Goal: Information Seeking & Learning: Understand process/instructions

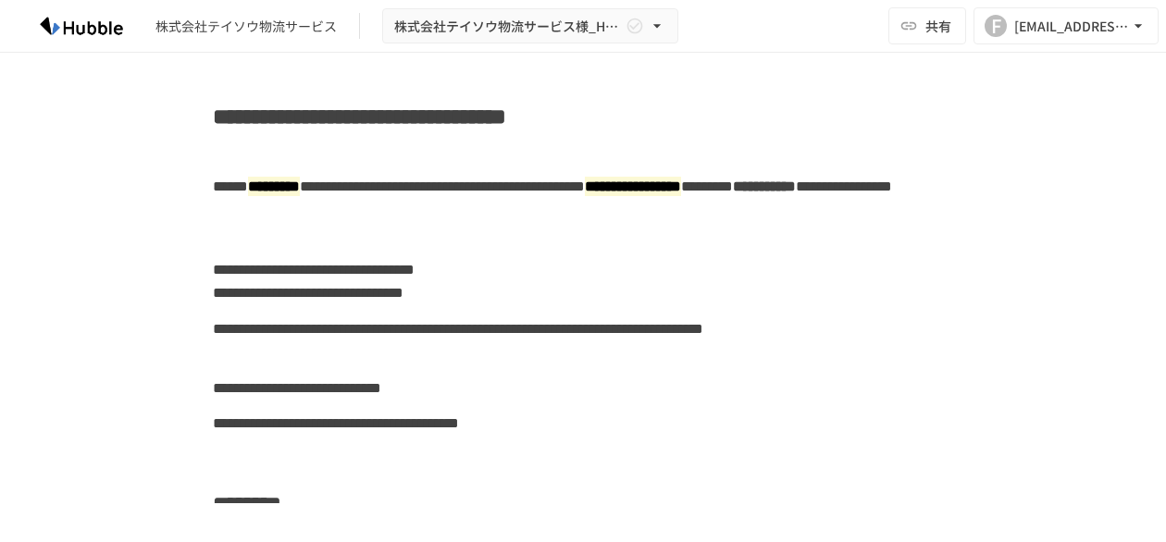
scroll to position [4799, 0]
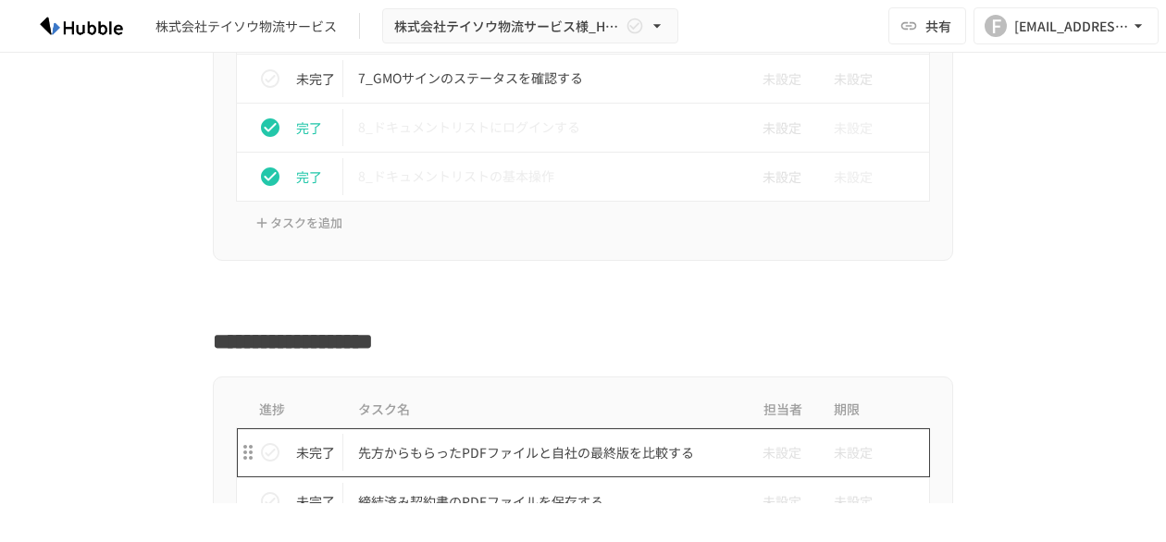
click at [424, 441] on p "先方からもらったPDFファイルと自社の最終版を比較する" at bounding box center [544, 452] width 372 height 23
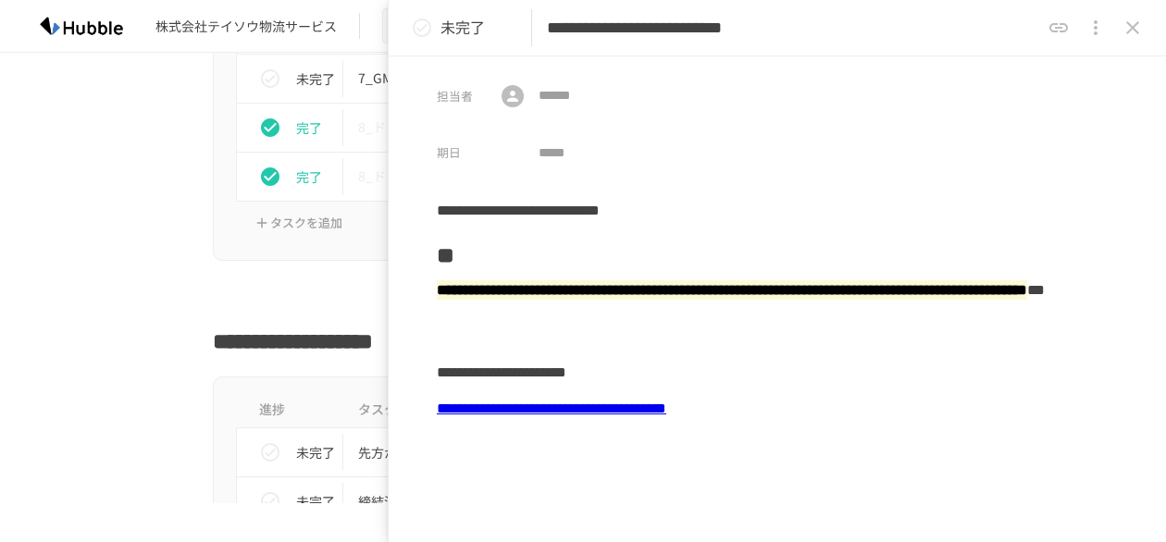
click at [1136, 30] on icon "close drawer" at bounding box center [1132, 28] width 22 height 22
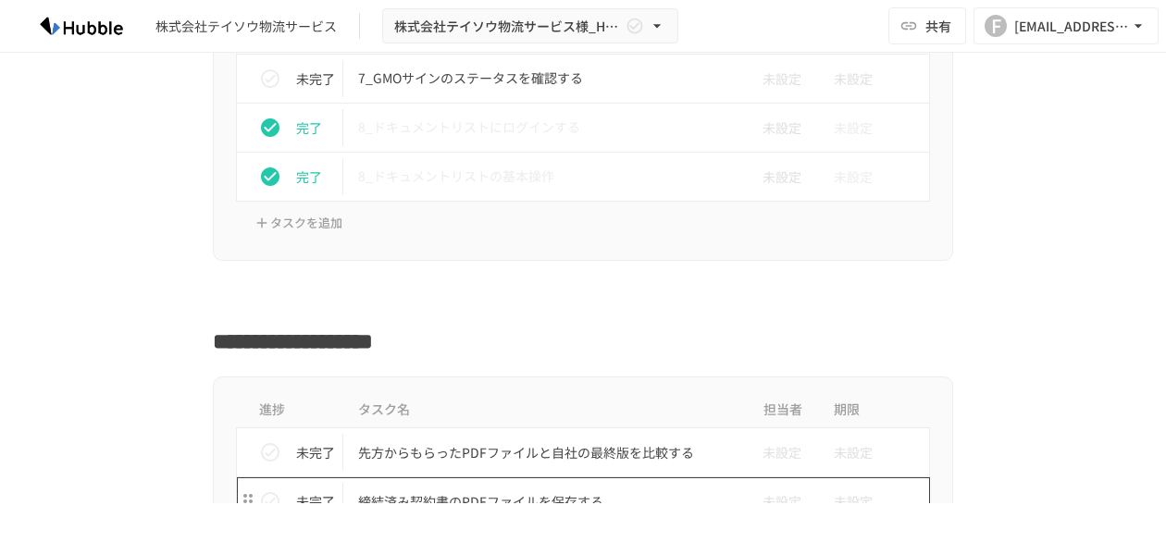
click at [473, 490] on p "締結済み契約書のPDFファイルを保存する" at bounding box center [544, 501] width 372 height 23
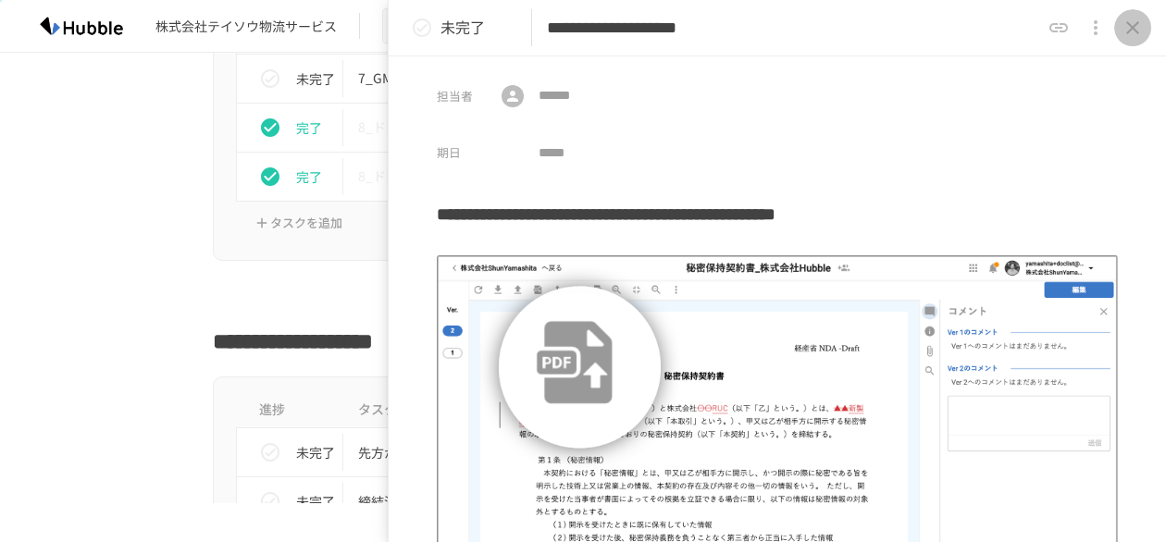
click at [1144, 28] on button "close drawer" at bounding box center [1132, 27] width 37 height 37
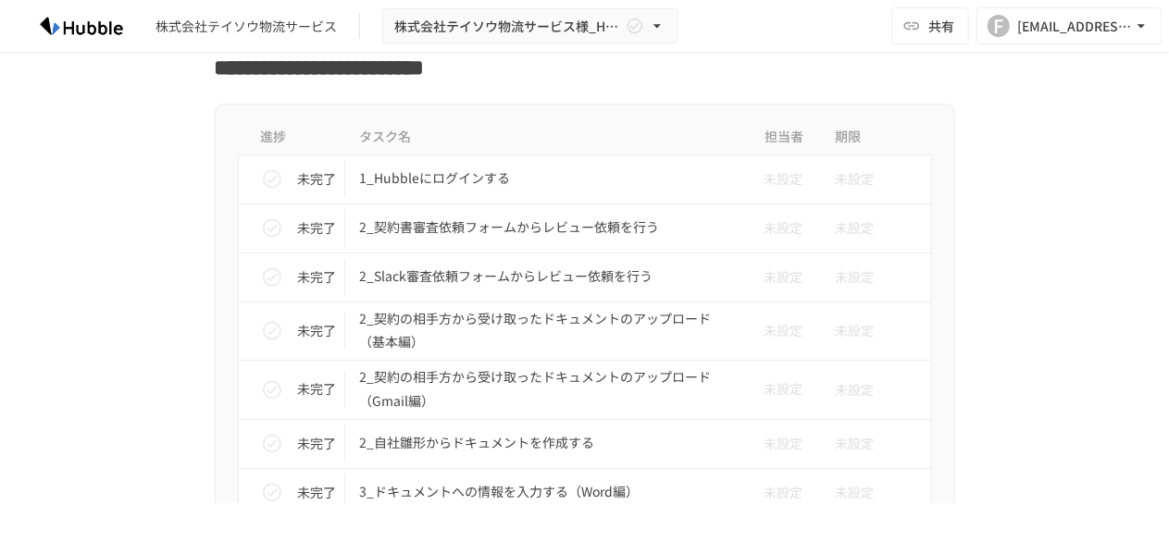
scroll to position [1865, 0]
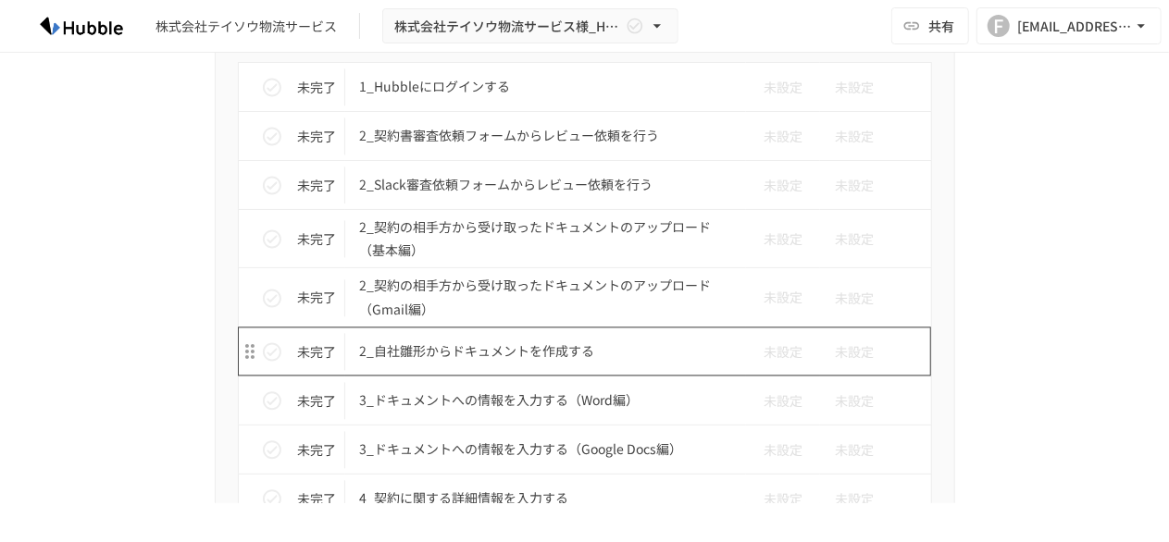
click at [400, 340] on p "2_自社雛形からドキュメントを作成する" at bounding box center [546, 351] width 372 height 23
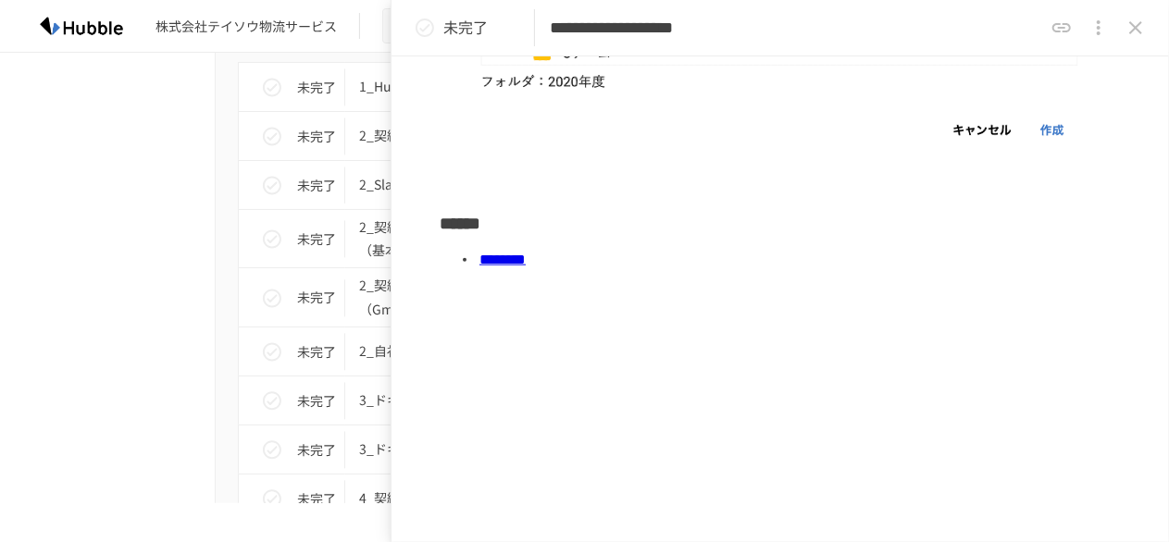
scroll to position [625, 0]
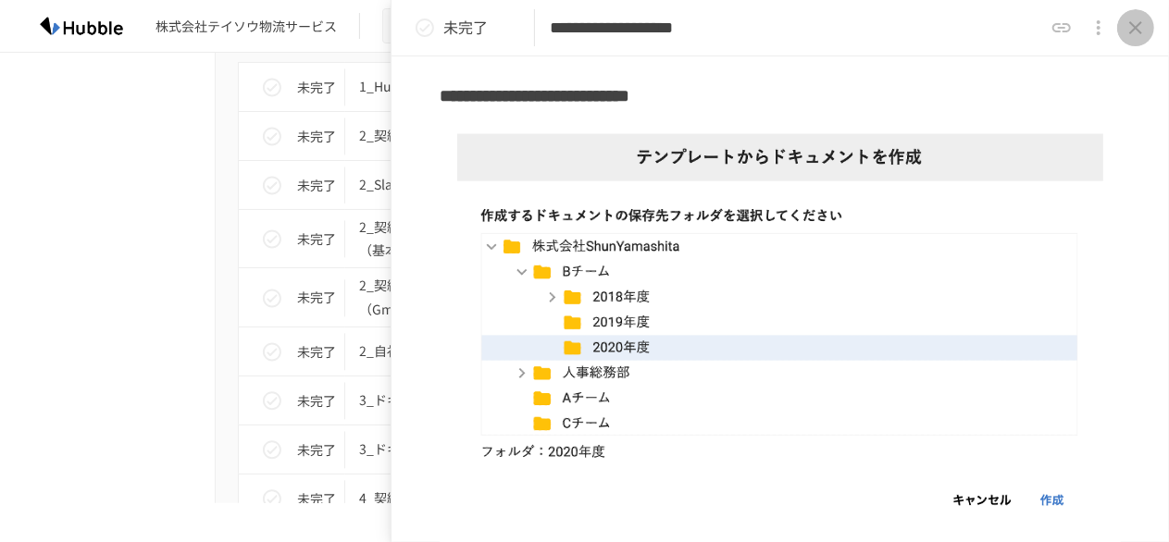
click at [1131, 29] on icon "close drawer" at bounding box center [1135, 28] width 22 height 22
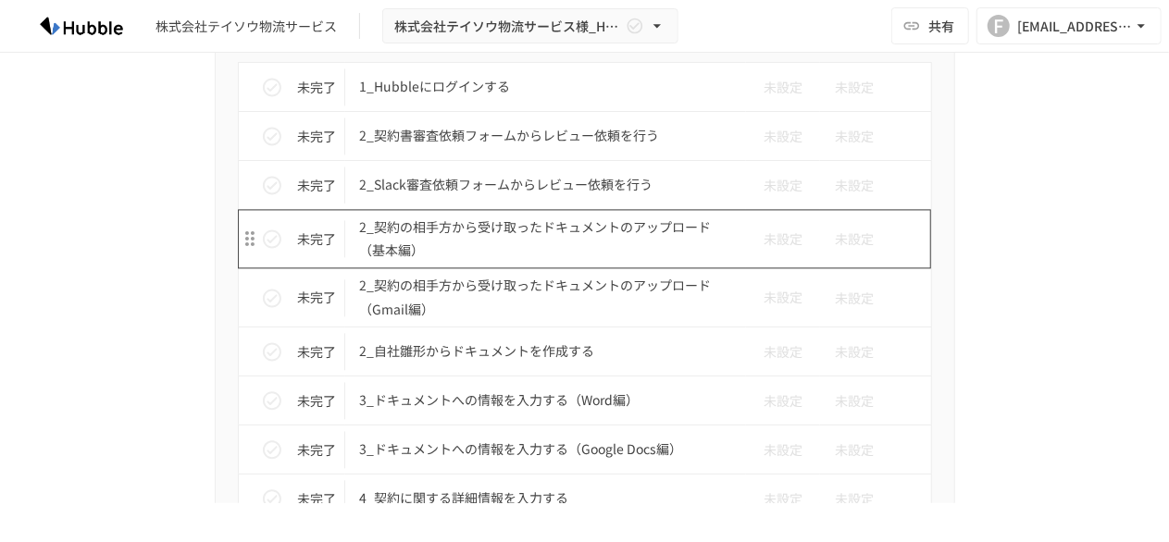
scroll to position [1865, 0]
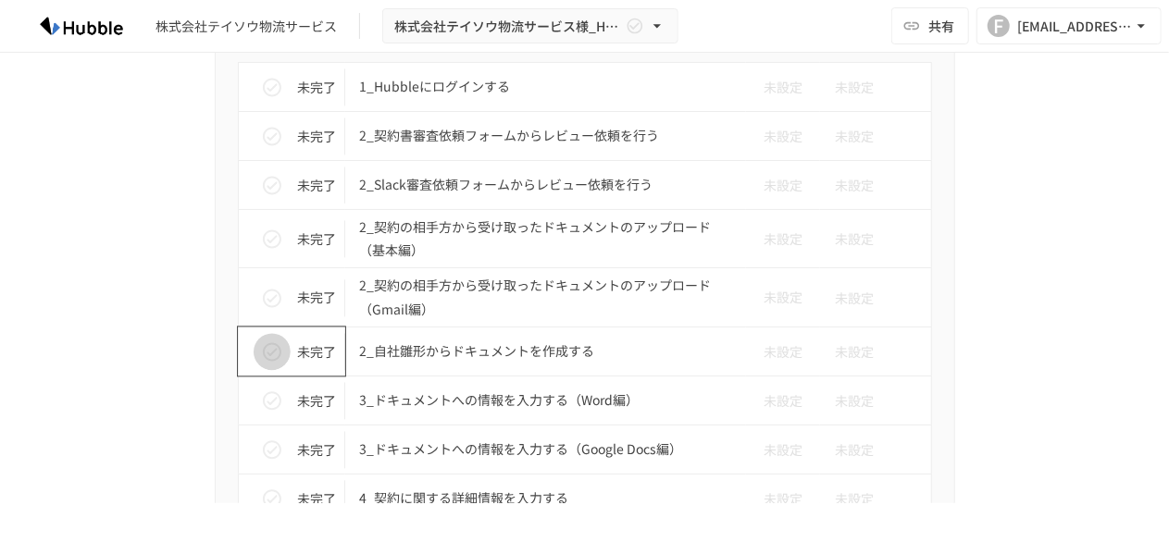
click at [261, 340] on icon "status" at bounding box center [272, 351] width 22 height 22
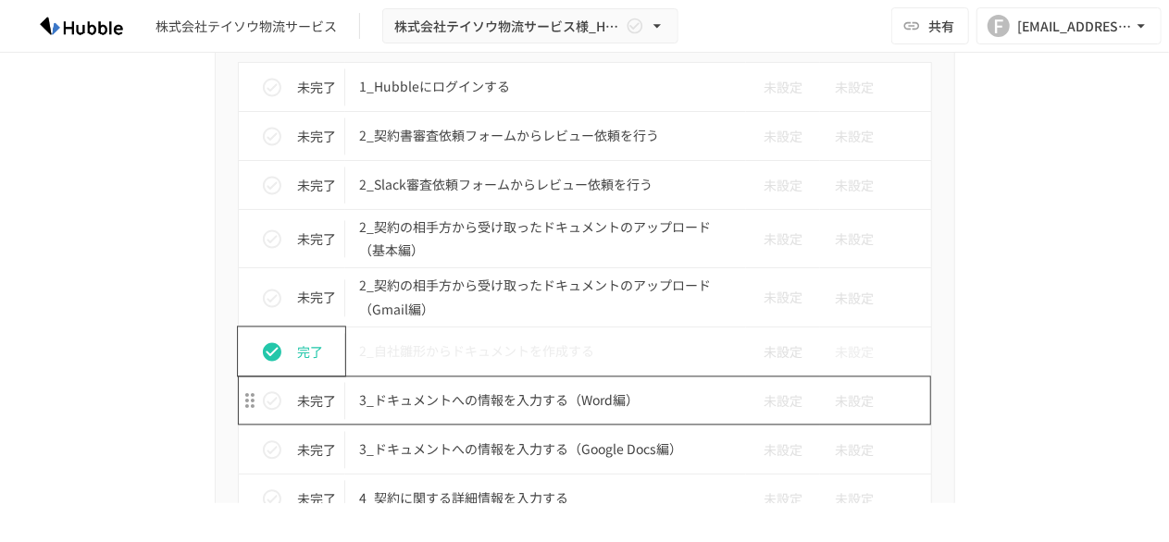
click at [519, 393] on p "3_ドキュメントへの情報を入力する（Word編）" at bounding box center [546, 400] width 372 height 23
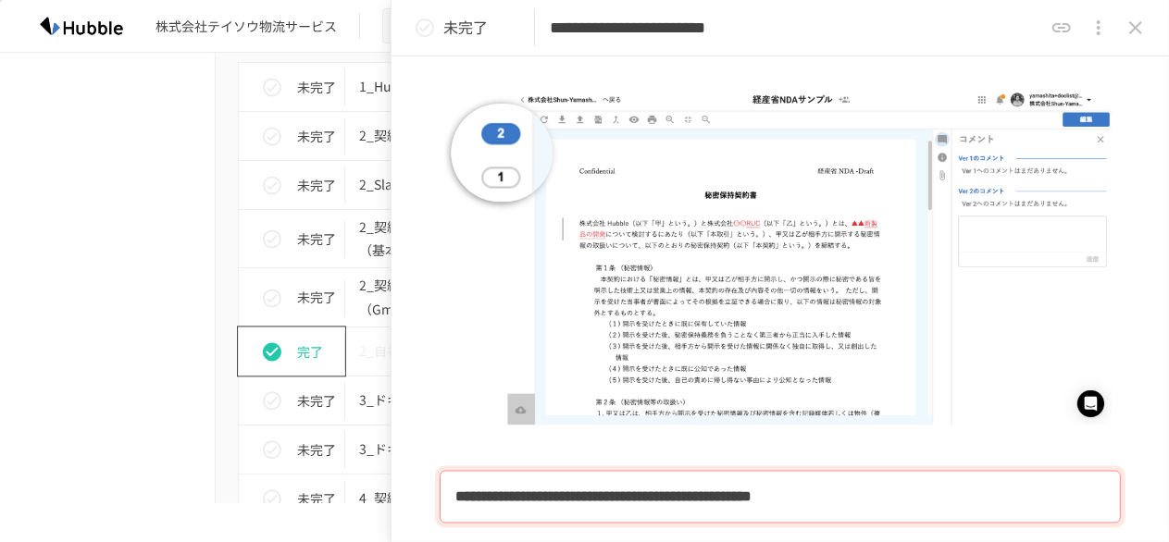
scroll to position [1269, 0]
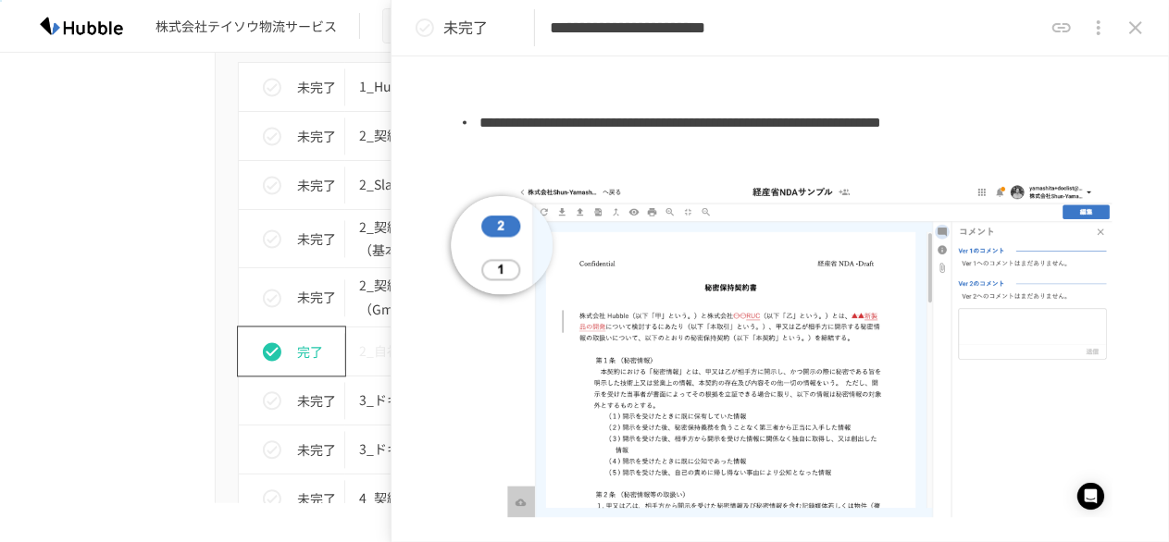
click at [1141, 23] on icon "close drawer" at bounding box center [1135, 28] width 22 height 22
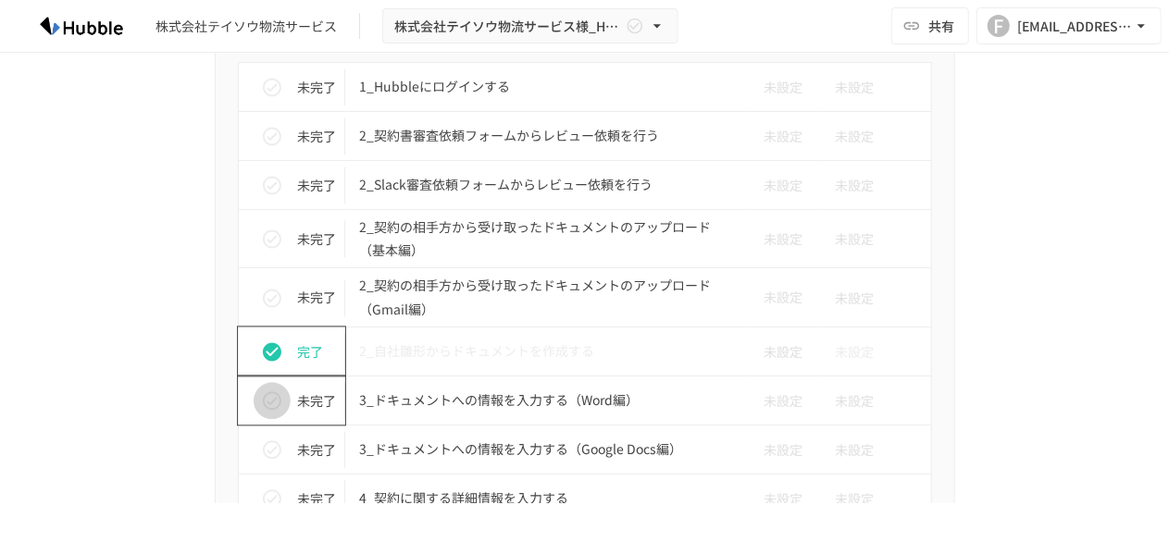
click at [261, 390] on icon "status" at bounding box center [272, 401] width 22 height 22
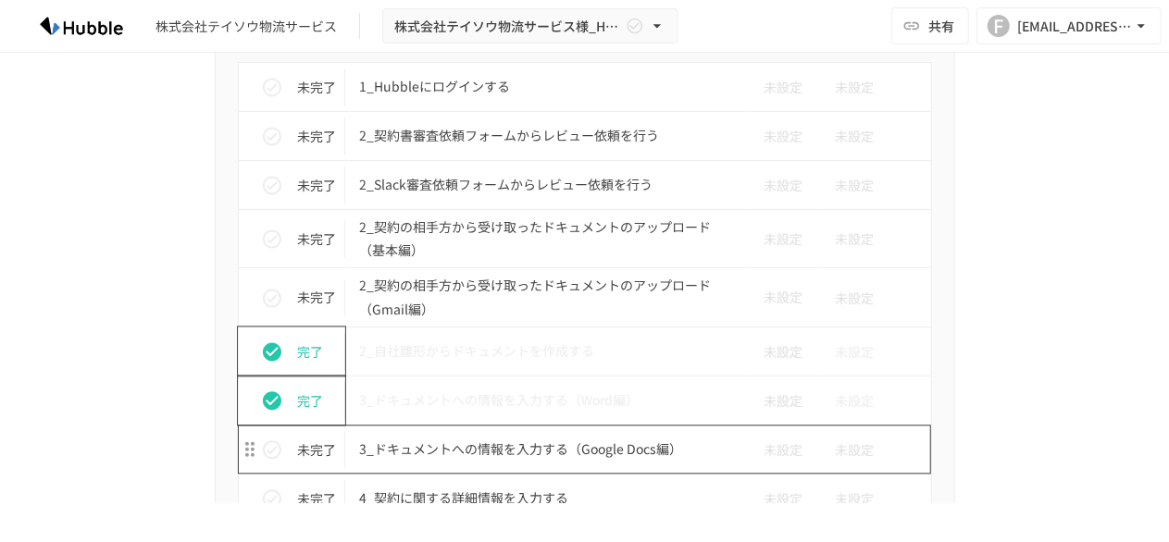
click at [470, 439] on p "3_ドキュメントへの情報を入力する（Google Docs編）" at bounding box center [546, 449] width 372 height 23
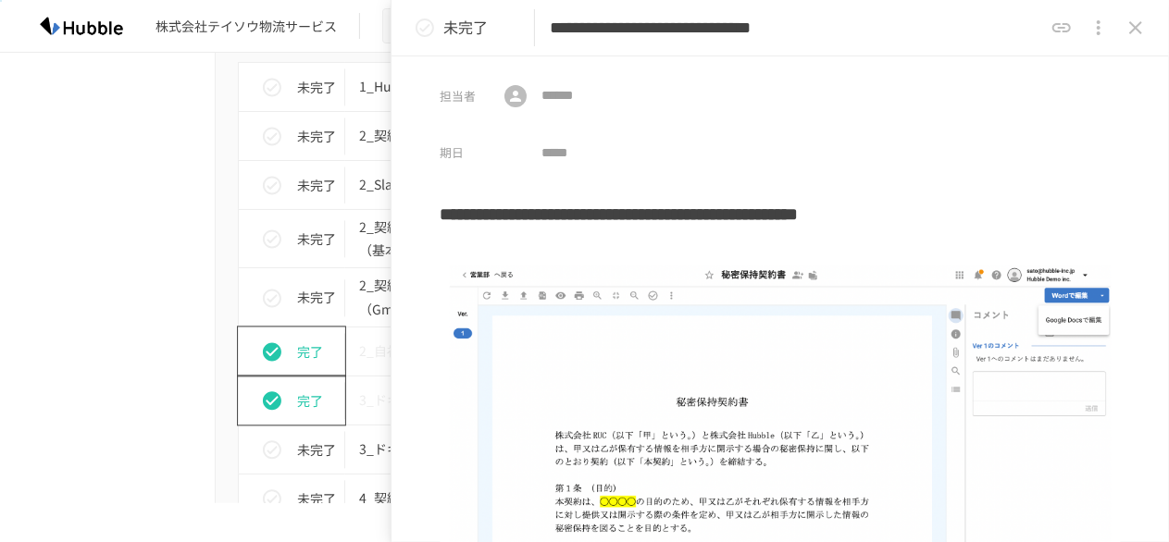
click at [1139, 27] on icon "close drawer" at bounding box center [1135, 28] width 22 height 22
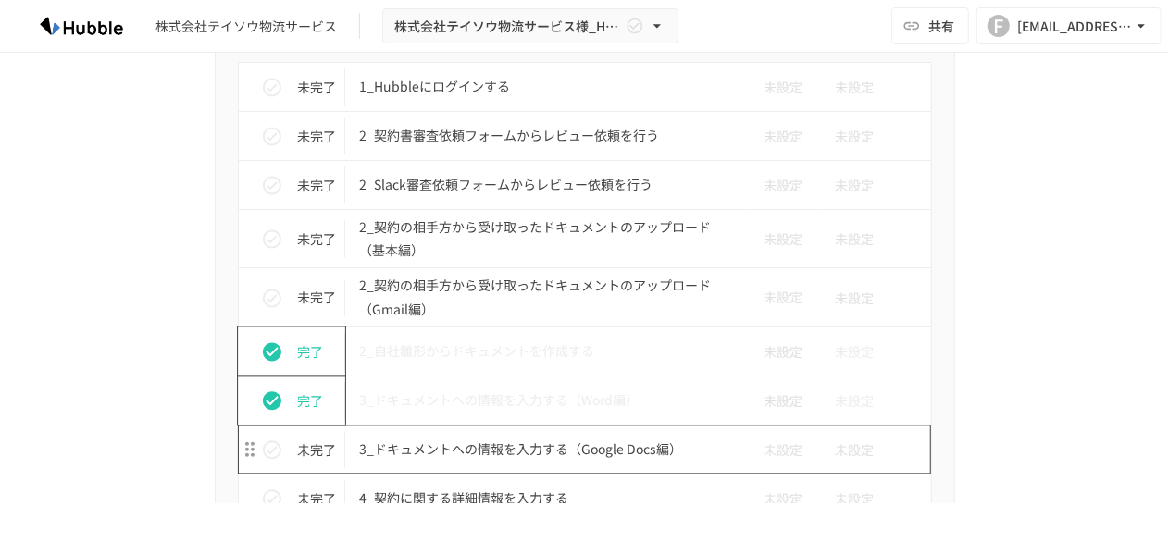
scroll to position [1958, 0]
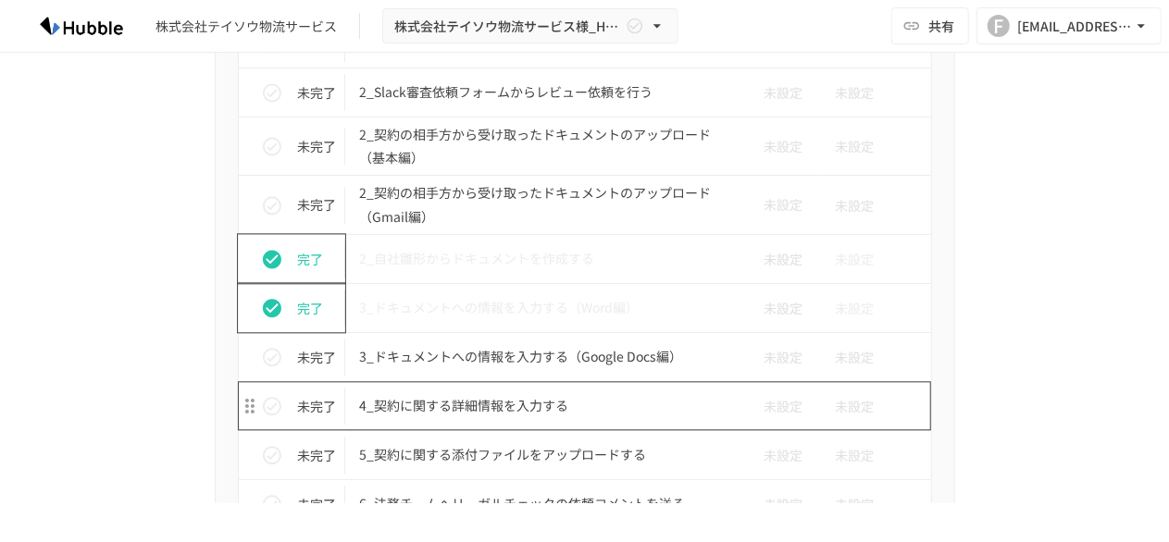
click at [405, 394] on p "4_契約に関する詳細情報を入力する" at bounding box center [546, 405] width 372 height 23
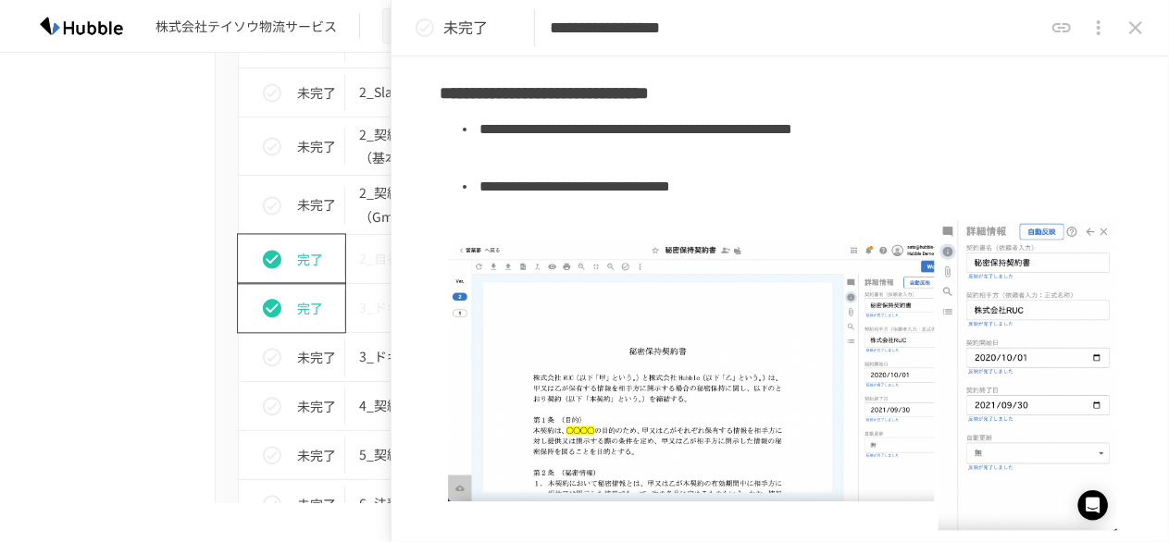
scroll to position [29, 0]
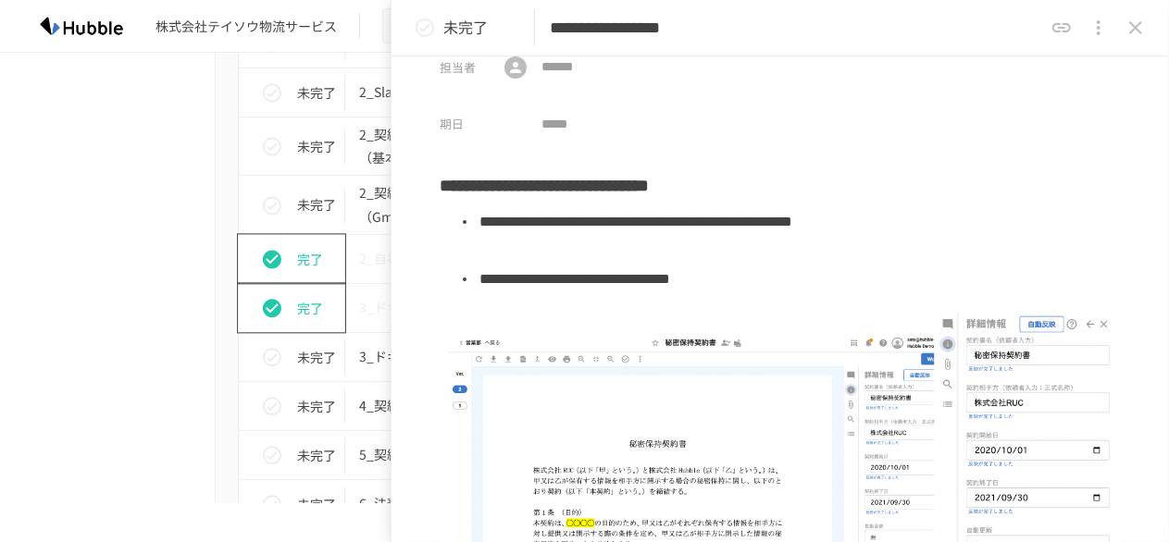
click at [162, 145] on div "進捗 タスク名 担当者 期限 未完了 1_Hubbleにログインする 未設定 未設定 未完了 2_契約書審査依頼フォームからレビュー依頼を行う 未設定 未設定…" at bounding box center [584, 548] width 1129 height 1258
click at [61, 238] on div "進捗 タスク名 担当者 期限 未完了 1_Hubbleにログインする 未設定 未設定 未完了 2_契約書審査依頼フォームからレビュー依頼を行う 未設定 未設定…" at bounding box center [584, 548] width 1129 height 1258
click at [148, 138] on div "進捗 タスク名 担当者 期限 未完了 1_Hubbleにログインする 未設定 未設定 未完了 2_契約書審査依頼フォームからレビュー依頼を行う 未設定 未設定…" at bounding box center [584, 548] width 1129 height 1258
click at [80, 295] on div "進捗 タスク名 担当者 期限 未完了 1_Hubbleにログインする 未設定 未設定 未完了 2_契約書審査依頼フォームからレビュー依頼を行う 未設定 未設定…" at bounding box center [584, 548] width 1129 height 1258
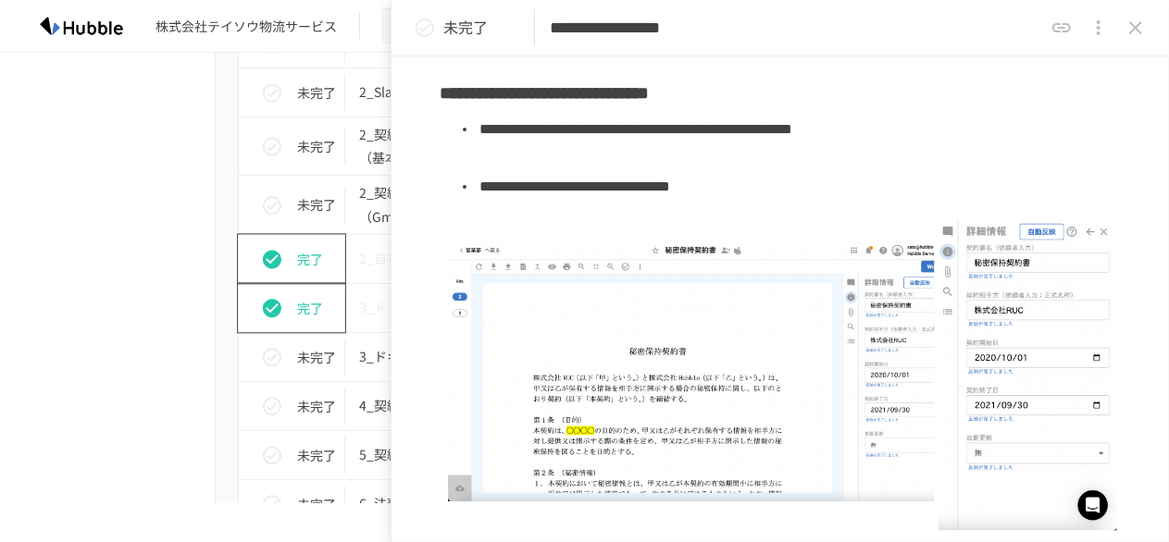
scroll to position [0, 0]
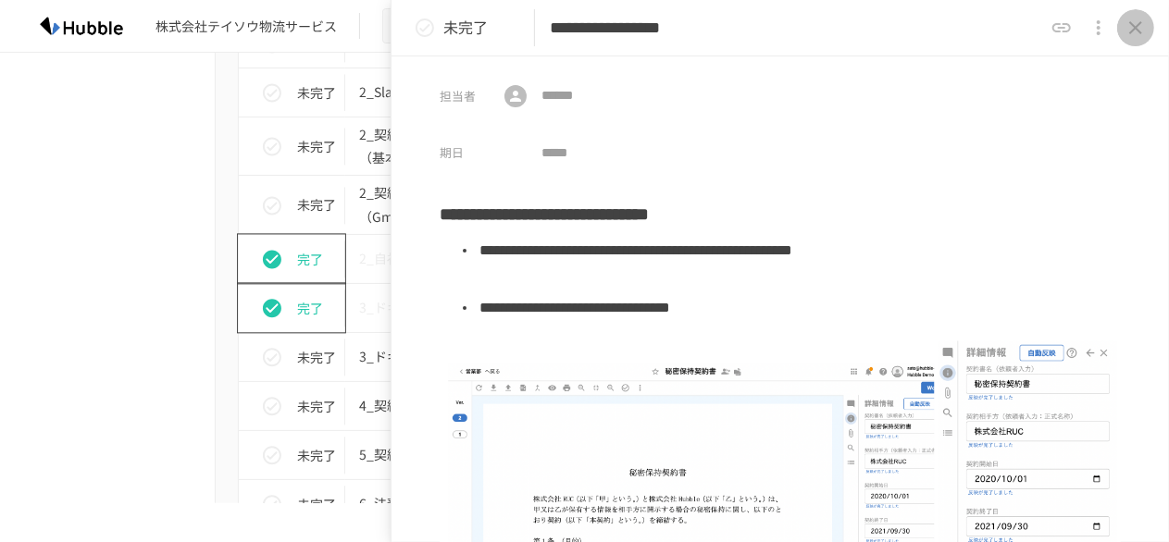
click at [1138, 24] on icon "close drawer" at bounding box center [1135, 27] width 13 height 13
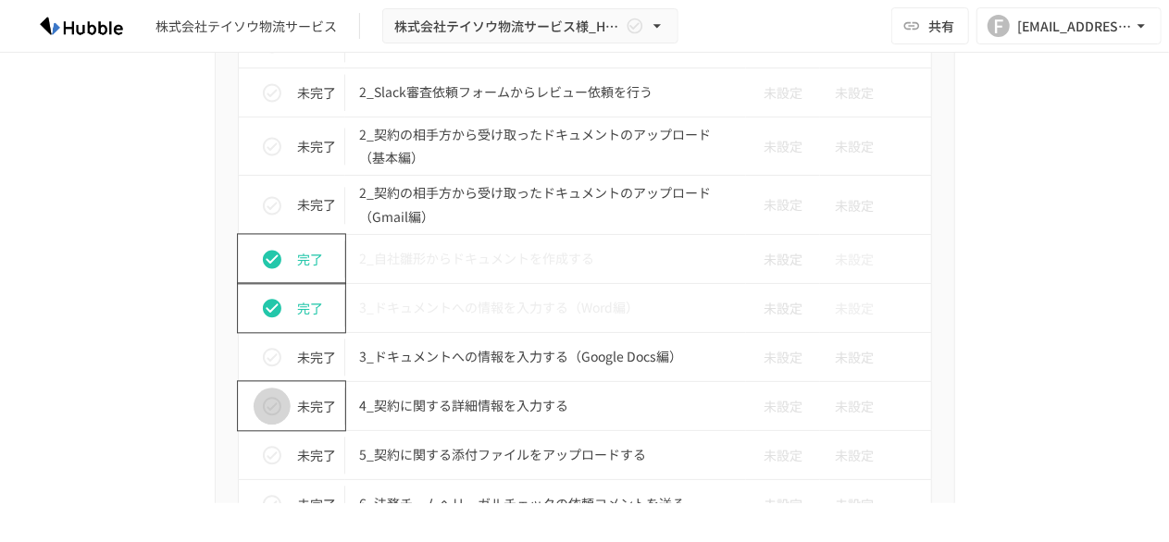
click at [263, 398] on icon "status" at bounding box center [272, 406] width 19 height 19
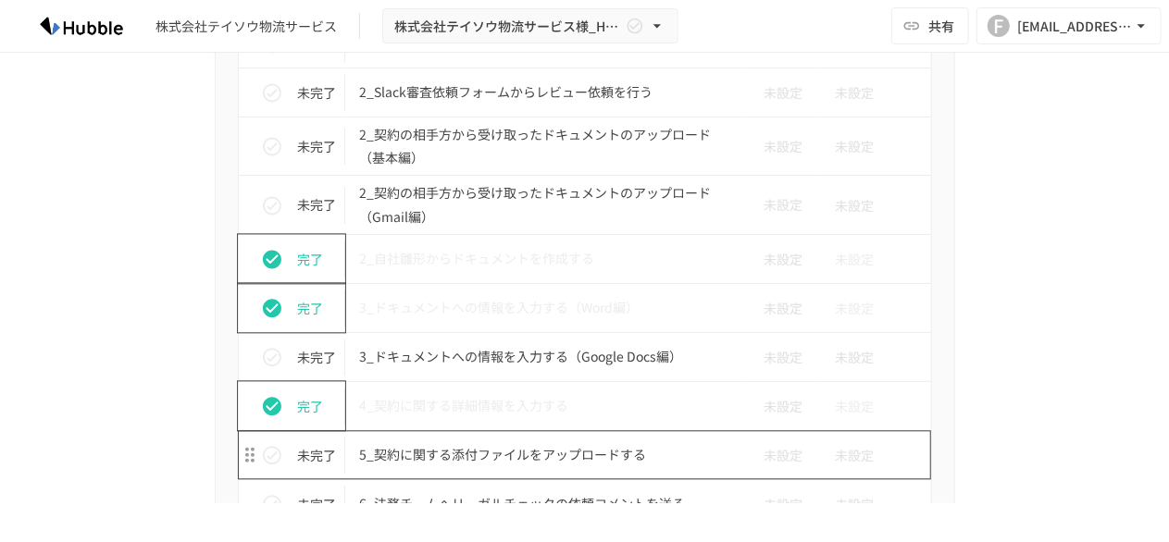
click at [427, 443] on p "5_契約に関する添付ファイルをアップロードする" at bounding box center [546, 454] width 372 height 23
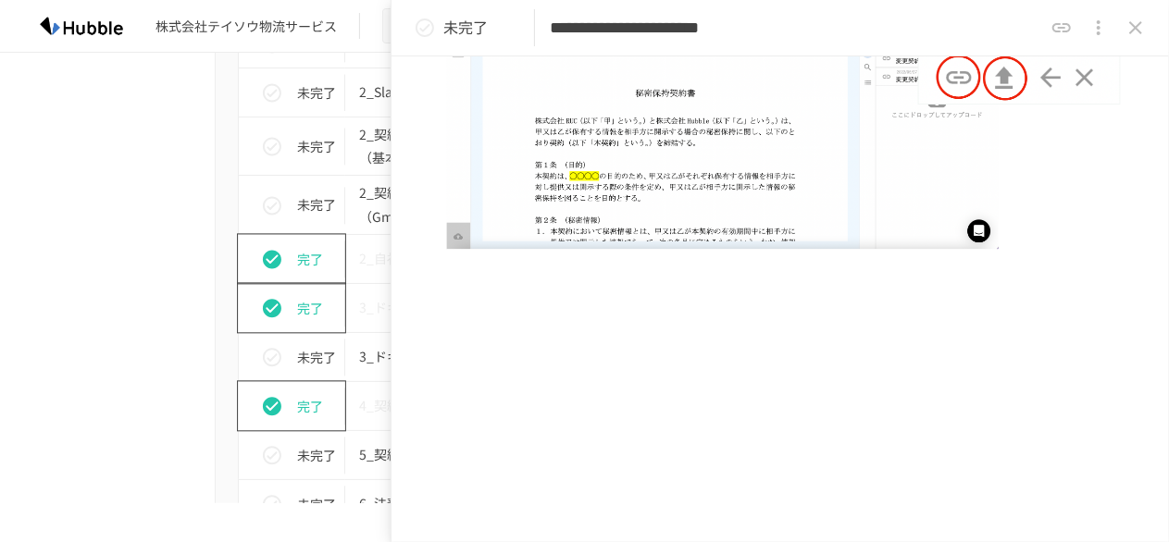
scroll to position [133, 0]
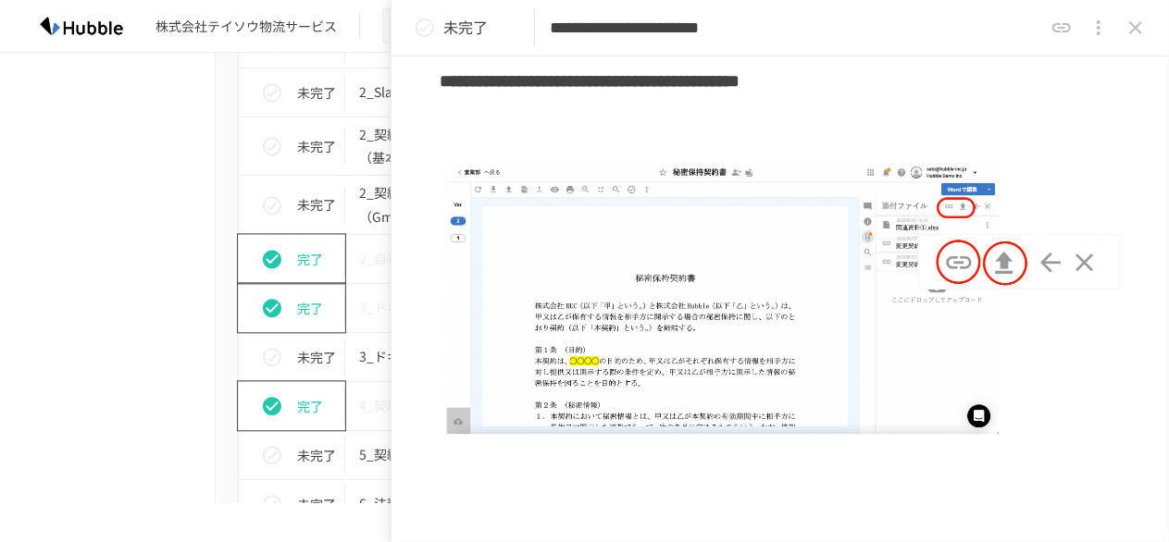
click at [115, 278] on div "進捗 タスク名 担当者 期限 未完了 1_Hubbleにログインする 未設定 未設定 未完了 2_契約書審査依頼フォームからレビュー依頼を行う 未設定 未設定…" at bounding box center [584, 548] width 1129 height 1258
click at [1144, 36] on icon "close drawer" at bounding box center [1135, 28] width 22 height 22
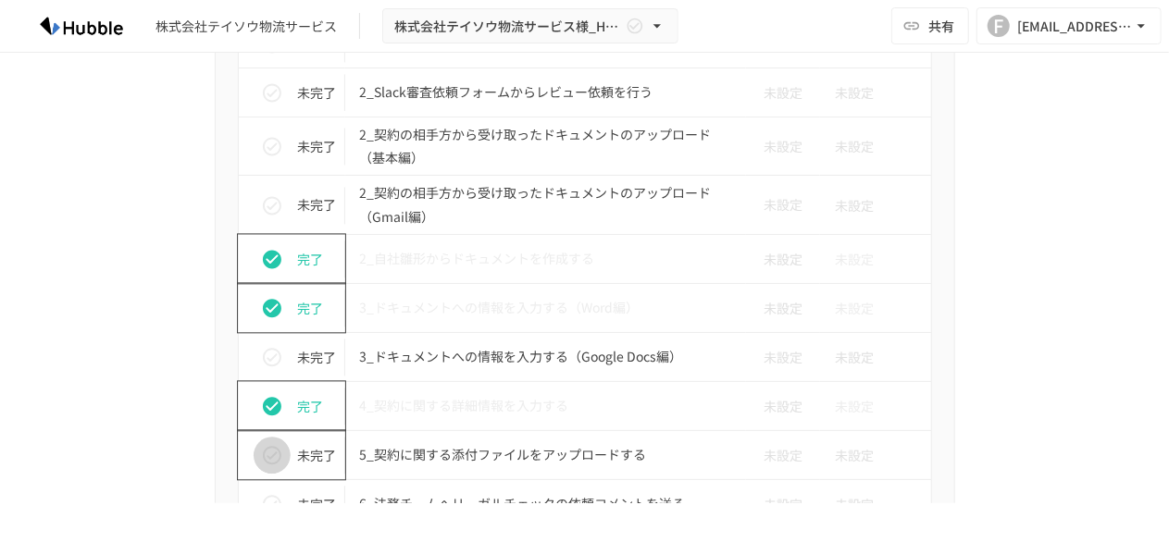
click at [263, 444] on icon "status" at bounding box center [272, 455] width 22 height 22
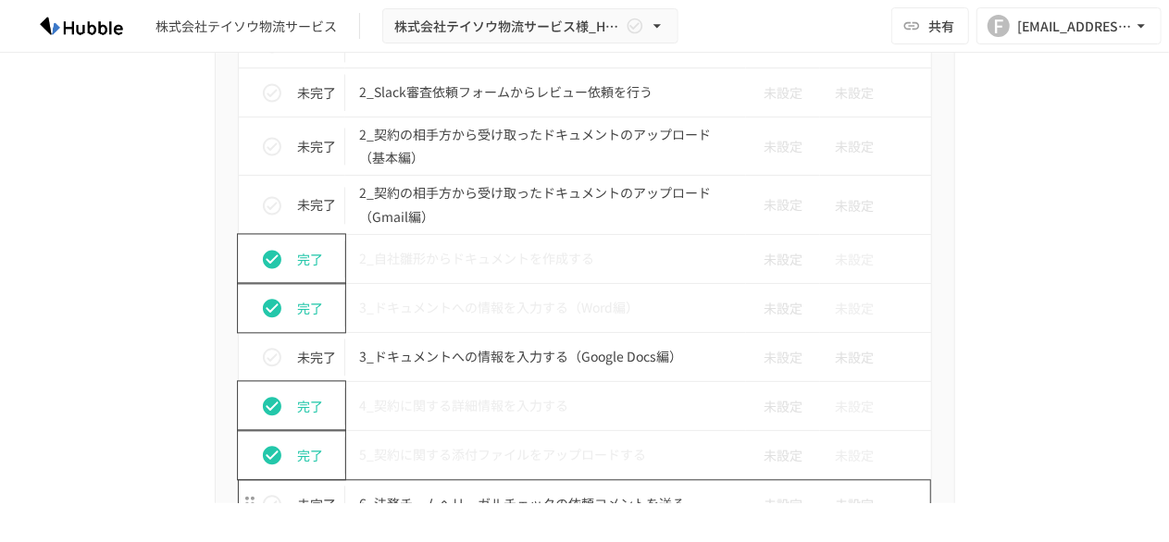
click at [475, 498] on p "6_法務チームへリーガルチェックの依頼コメントを送る" at bounding box center [546, 503] width 372 height 23
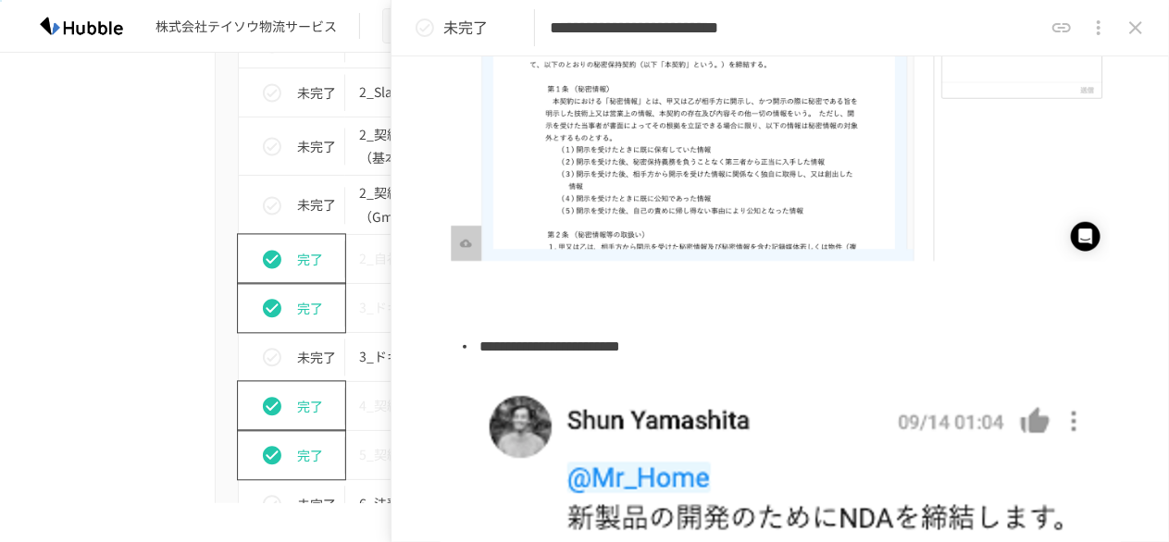
scroll to position [376, 0]
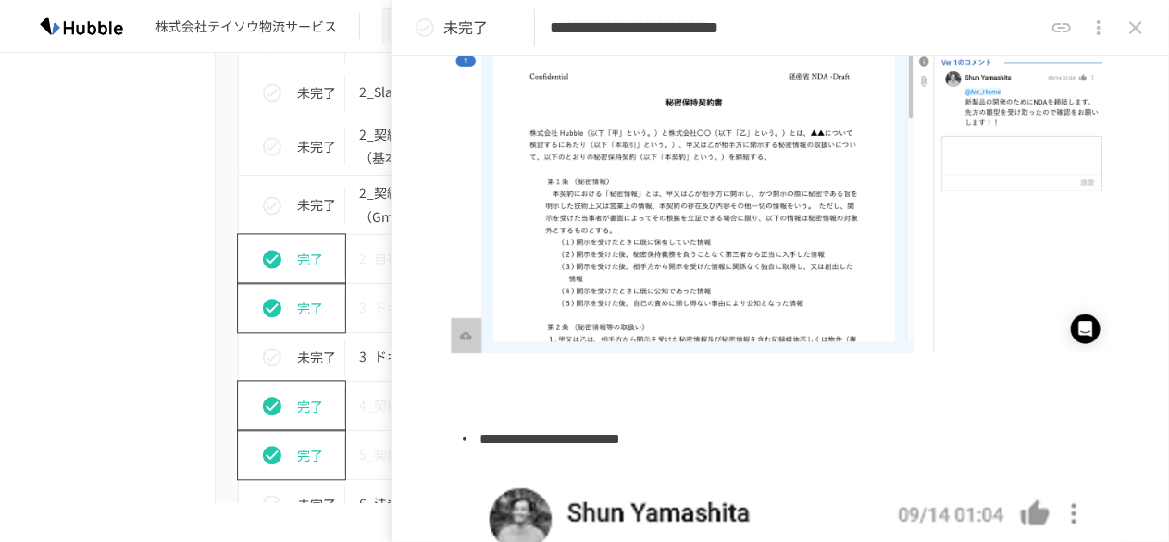
click at [80, 345] on div "進捗 タスク名 担当者 期限 未完了 1_Hubbleにログインする 未設定 未設定 未完了 2_契約書審査依頼フォームからレビュー依頼を行う 未設定 未設定…" at bounding box center [584, 548] width 1129 height 1258
click at [111, 292] on div "進捗 タスク名 担当者 期限 未完了 1_Hubbleにログインする 未設定 未設定 未完了 2_契約書審査依頼フォームからレビュー依頼を行う 未設定 未設定…" at bounding box center [584, 548] width 1129 height 1258
click at [1129, 30] on icon "close drawer" at bounding box center [1135, 28] width 22 height 22
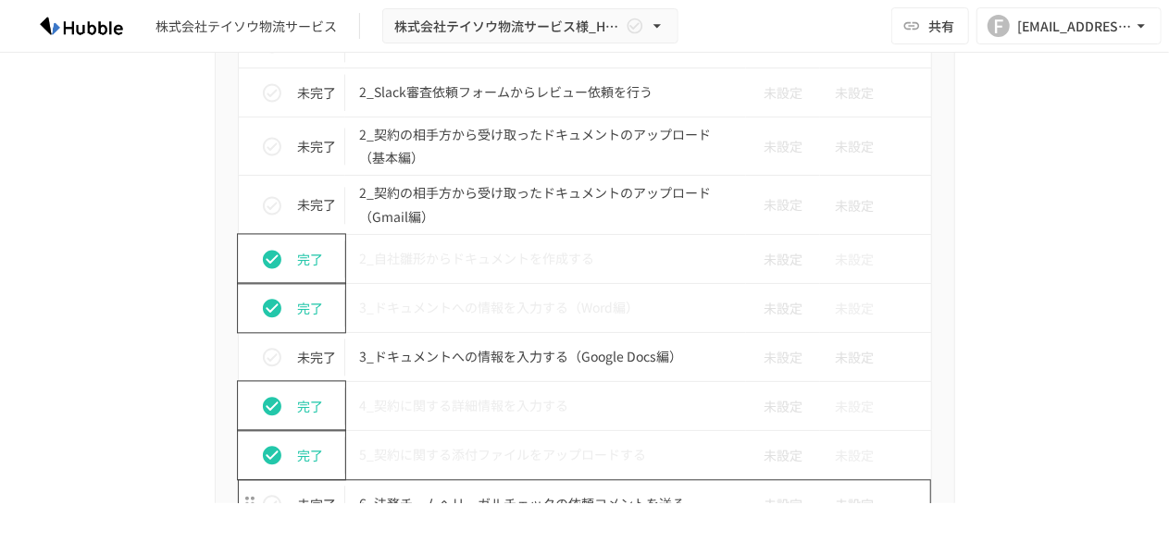
click at [439, 492] on p "6_法務チームへリーガルチェックの依頼コメントを送る" at bounding box center [546, 503] width 372 height 23
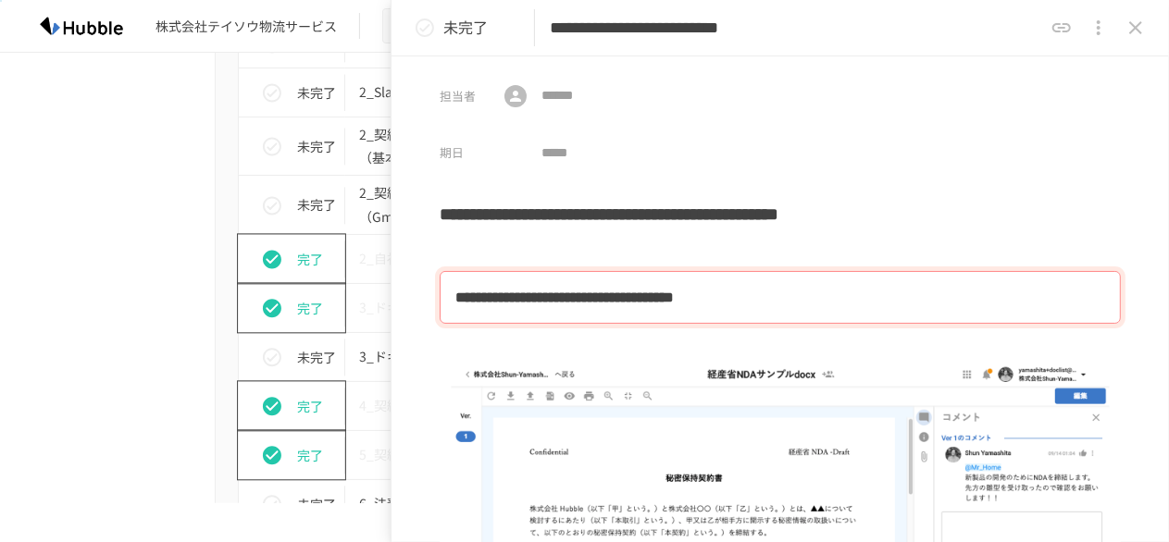
click at [121, 286] on div "進捗 タスク名 担当者 期限 未完了 1_Hubbleにログインする 未設定 未設定 未完了 2_契約書審査依頼フォームからレビュー依頼を行う 未設定 未設定…" at bounding box center [584, 548] width 1129 height 1258
click at [1132, 24] on icon "close drawer" at bounding box center [1135, 28] width 22 height 22
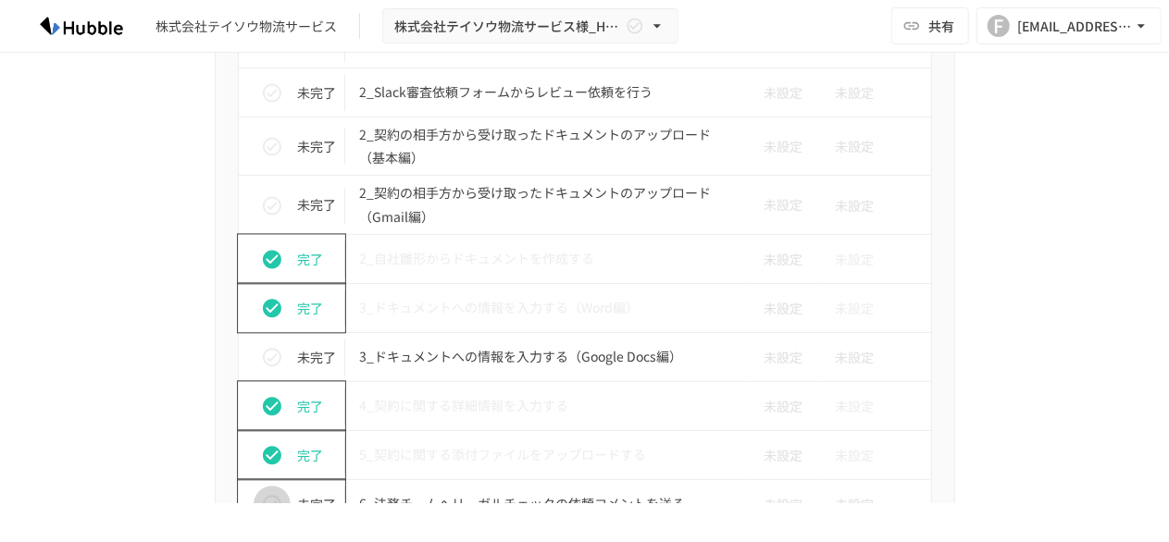
click at [263, 493] on icon "status" at bounding box center [272, 504] width 22 height 22
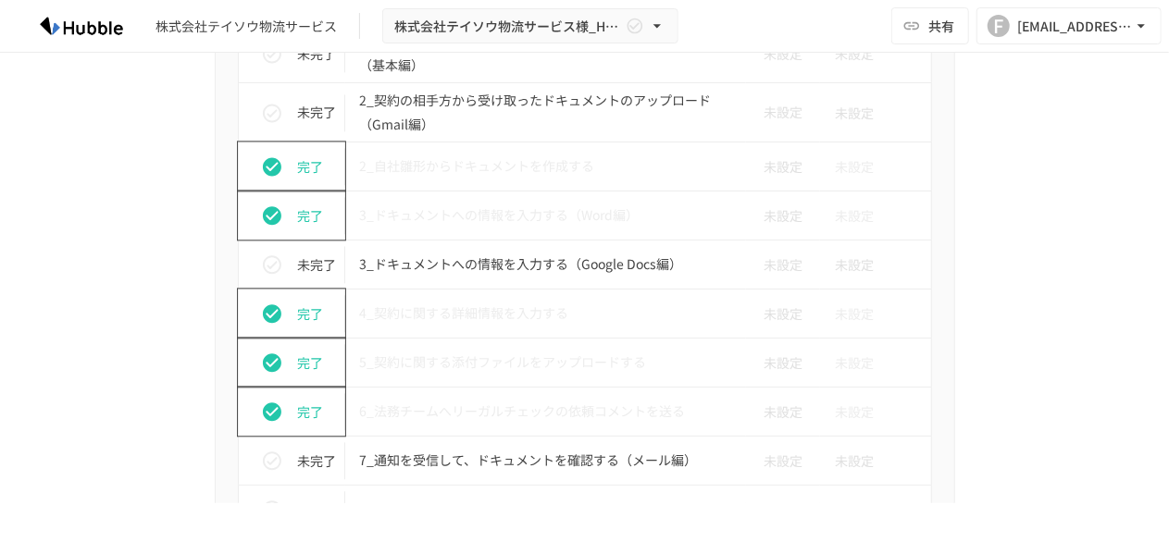
scroll to position [2143, 0]
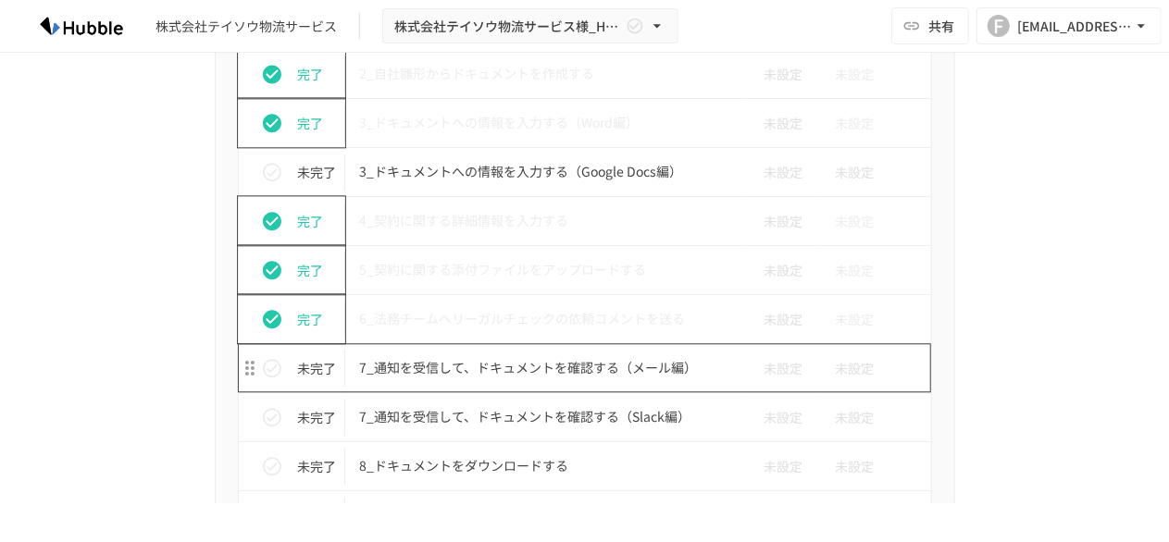
click at [467, 356] on p "7_通知を受信して、ドキュメントを確認する（メール編）" at bounding box center [546, 367] width 372 height 23
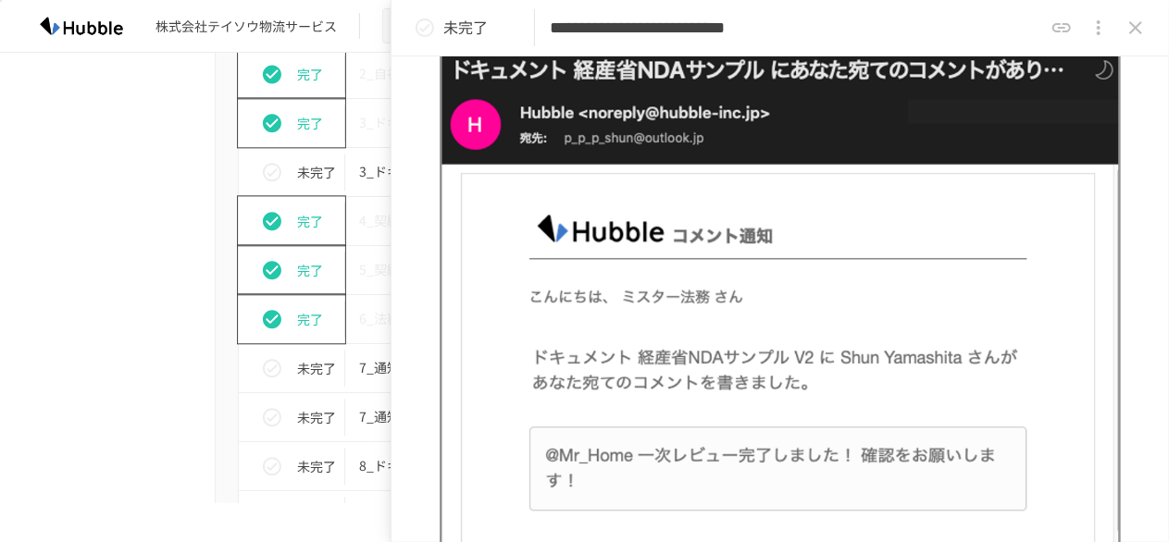
scroll to position [54, 0]
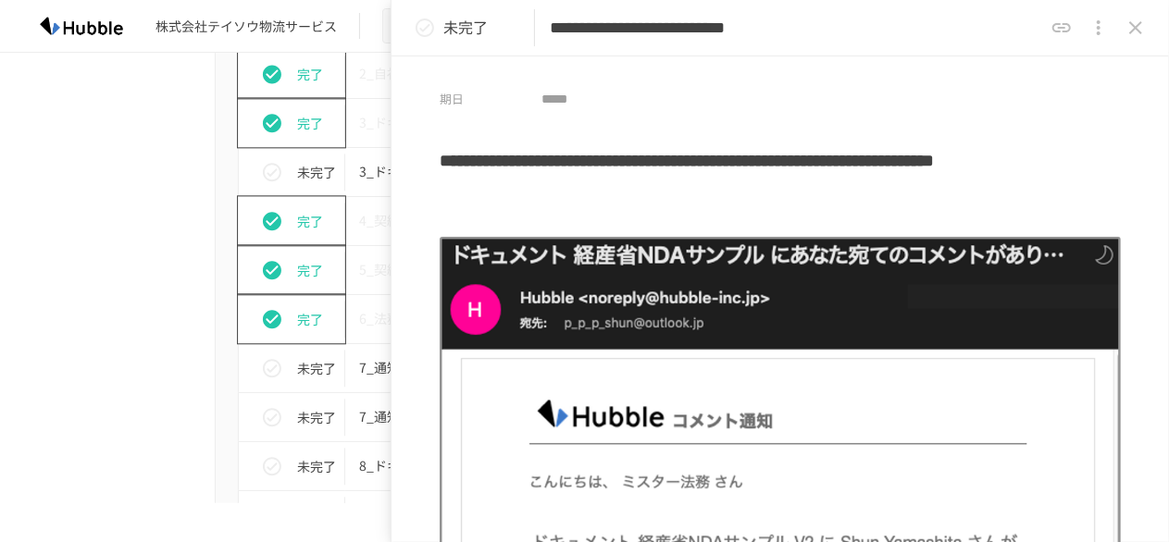
click at [1129, 27] on icon "close drawer" at bounding box center [1135, 28] width 22 height 22
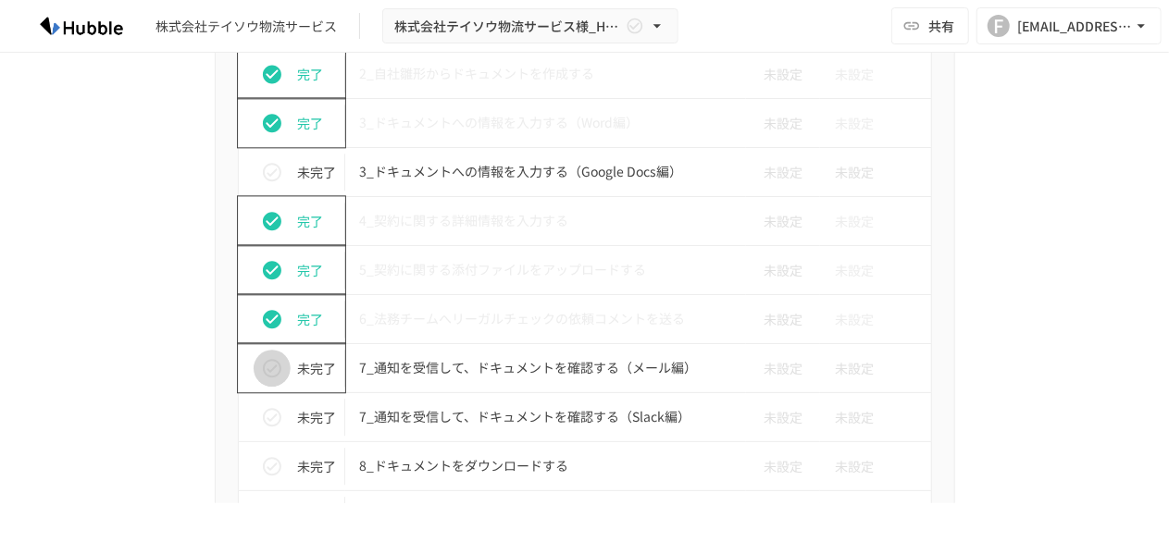
click at [266, 361] on icon "status" at bounding box center [272, 368] width 22 height 22
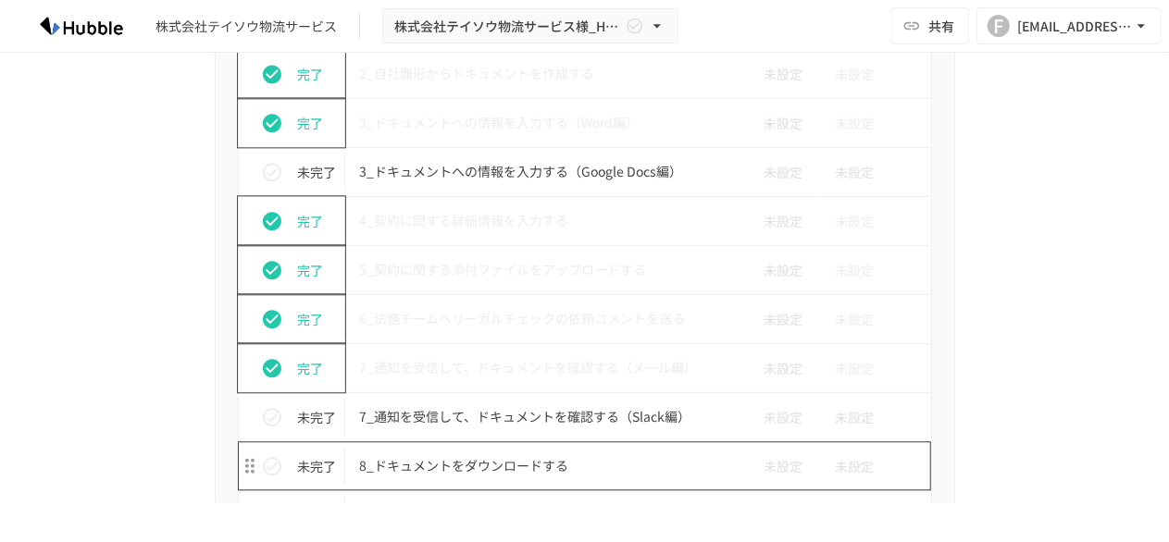
click at [439, 454] on p "8_ドキュメントをダウンロードする" at bounding box center [546, 465] width 372 height 23
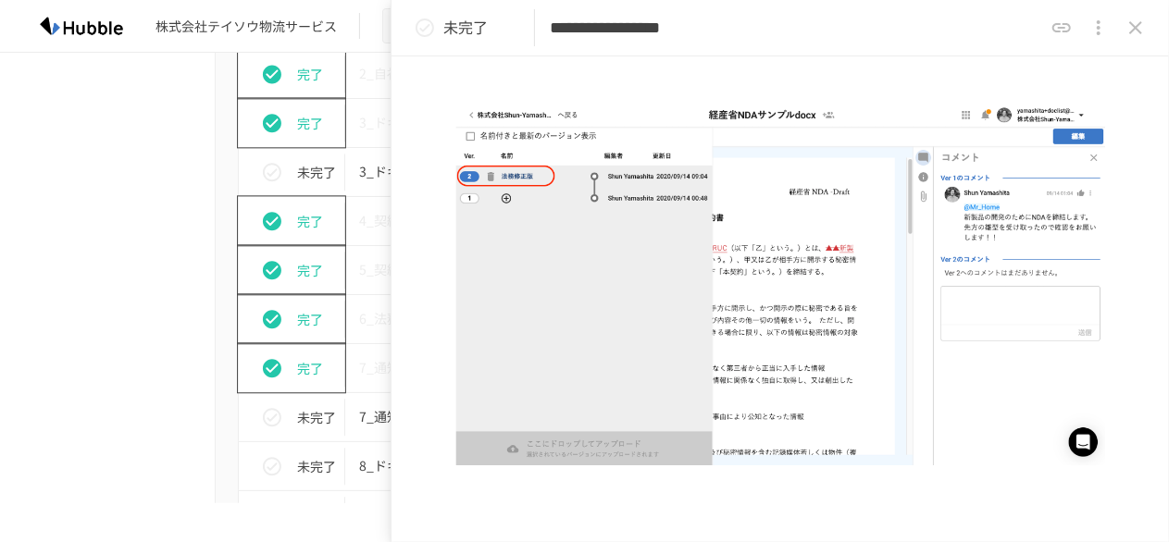
scroll to position [845, 0]
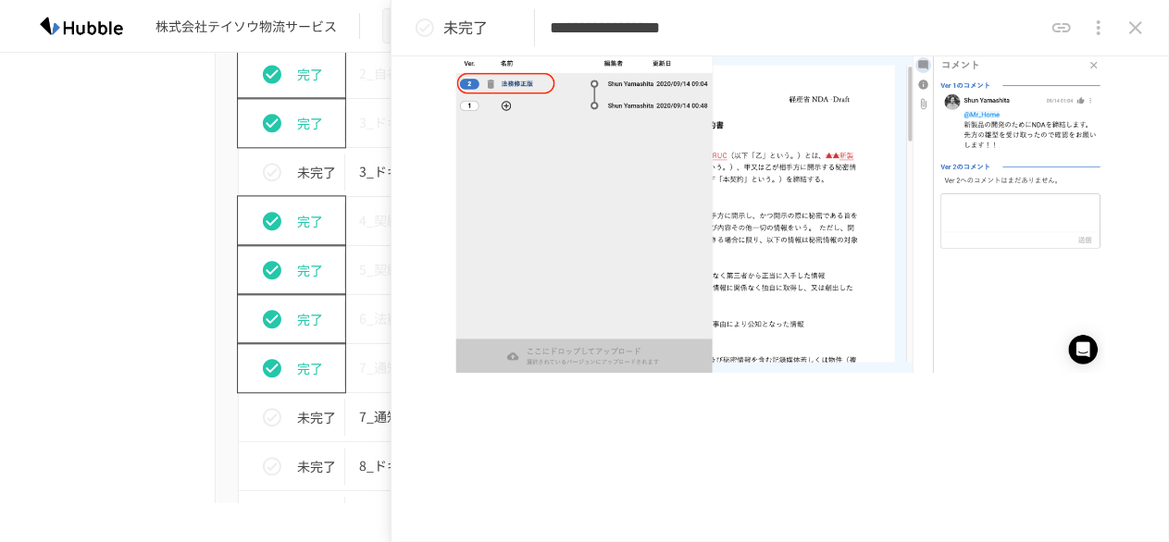
click at [1142, 30] on icon "close drawer" at bounding box center [1135, 28] width 22 height 22
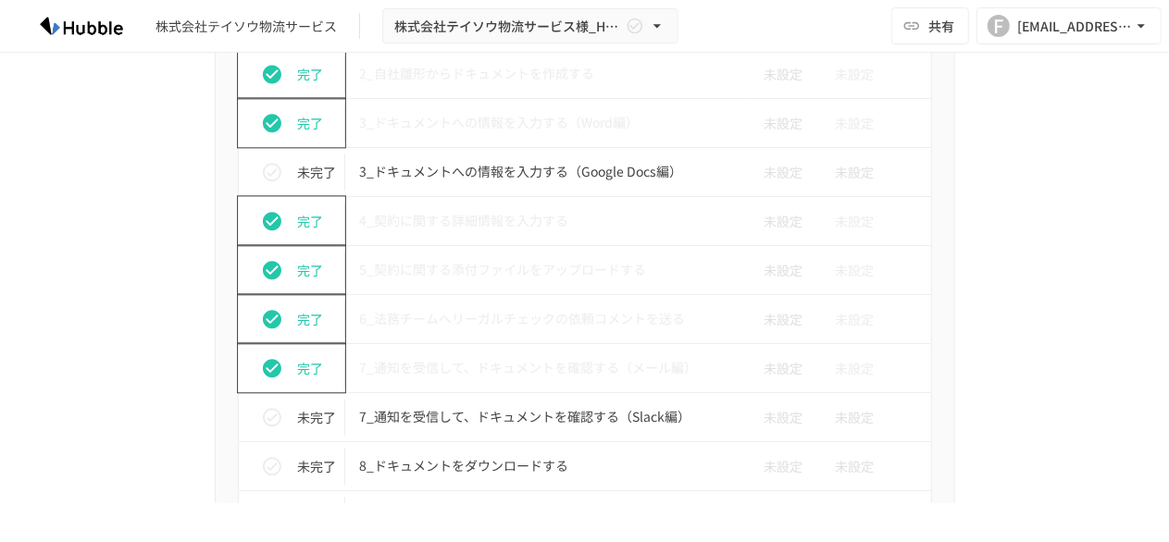
scroll to position [2235, 0]
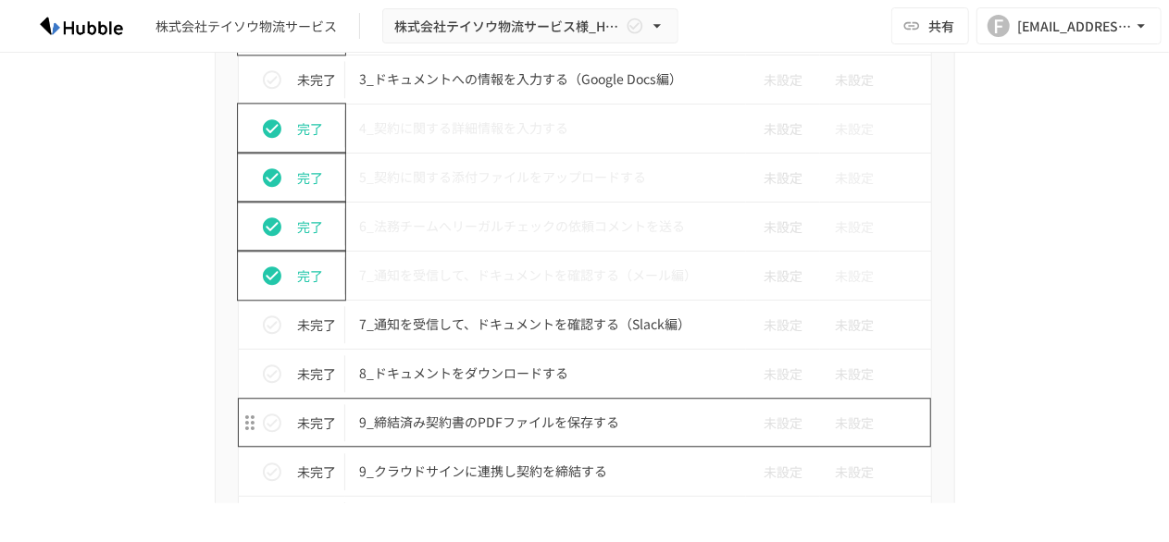
click at [478, 411] on p "9_締結済み契約書のPDFファイルを保存する" at bounding box center [546, 422] width 372 height 23
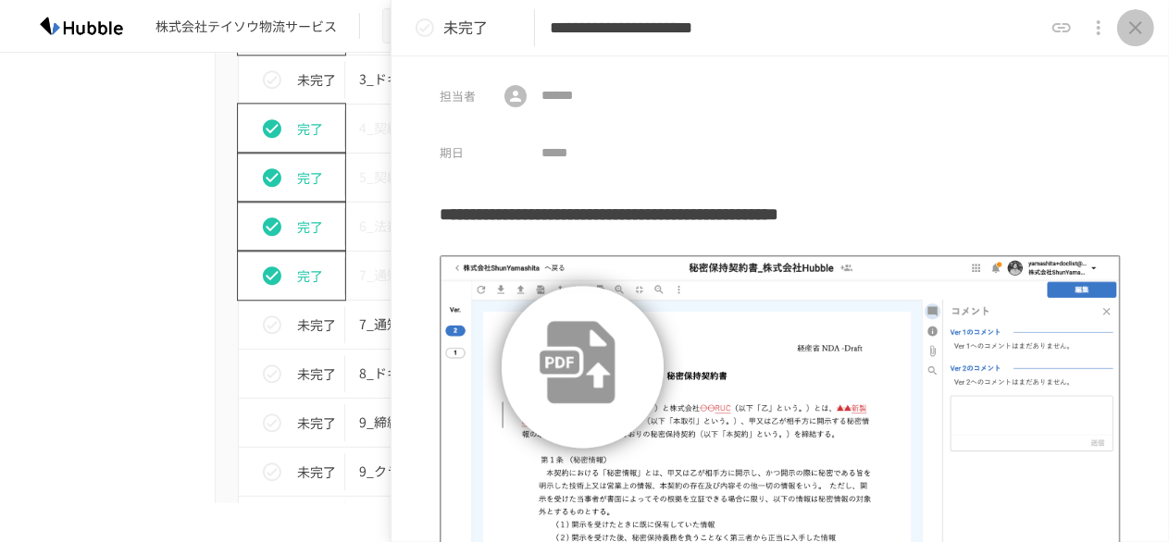
click at [1138, 29] on icon "close drawer" at bounding box center [1135, 27] width 13 height 13
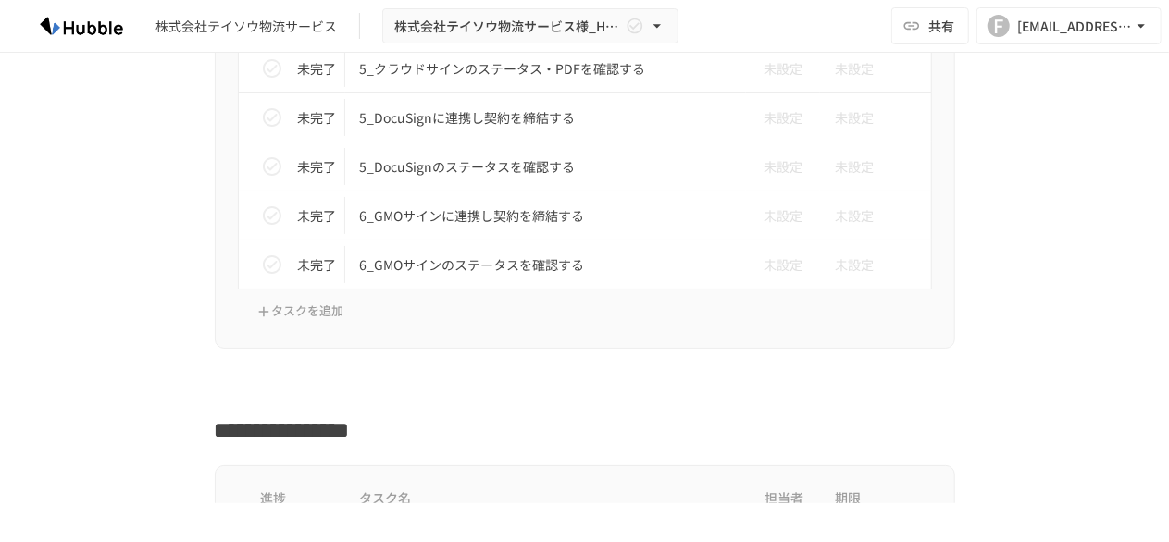
scroll to position [3693, 0]
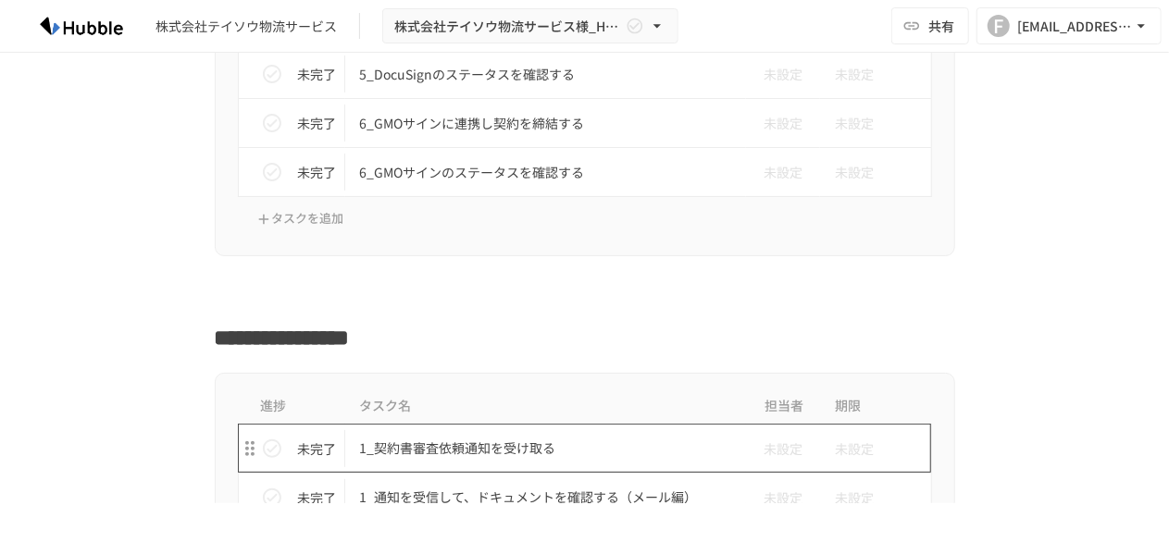
click at [458, 437] on p "1_契約書審査依頼通知を受け取る" at bounding box center [546, 448] width 372 height 23
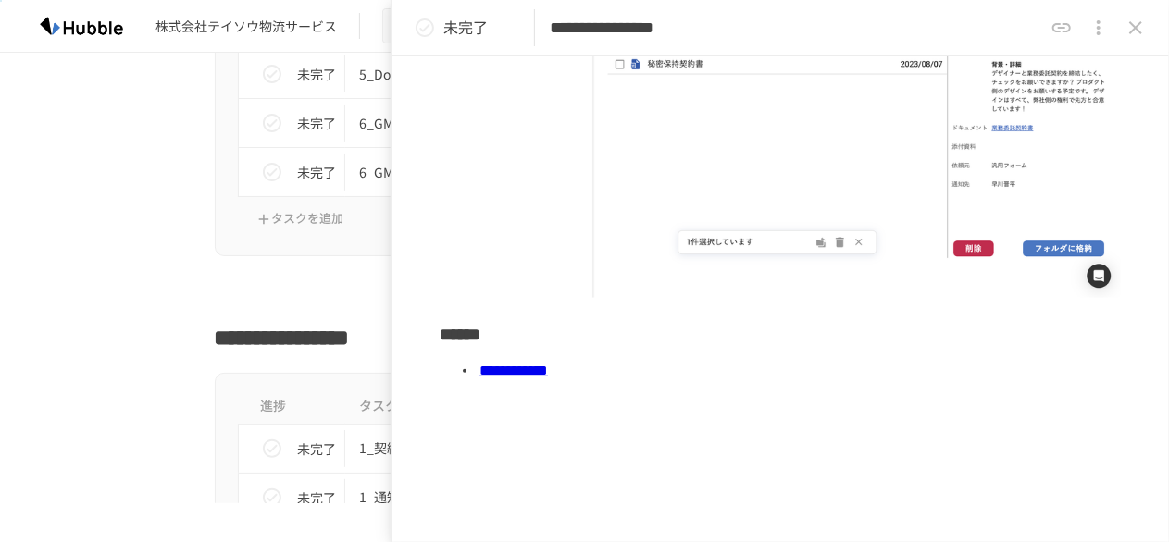
scroll to position [475, 0]
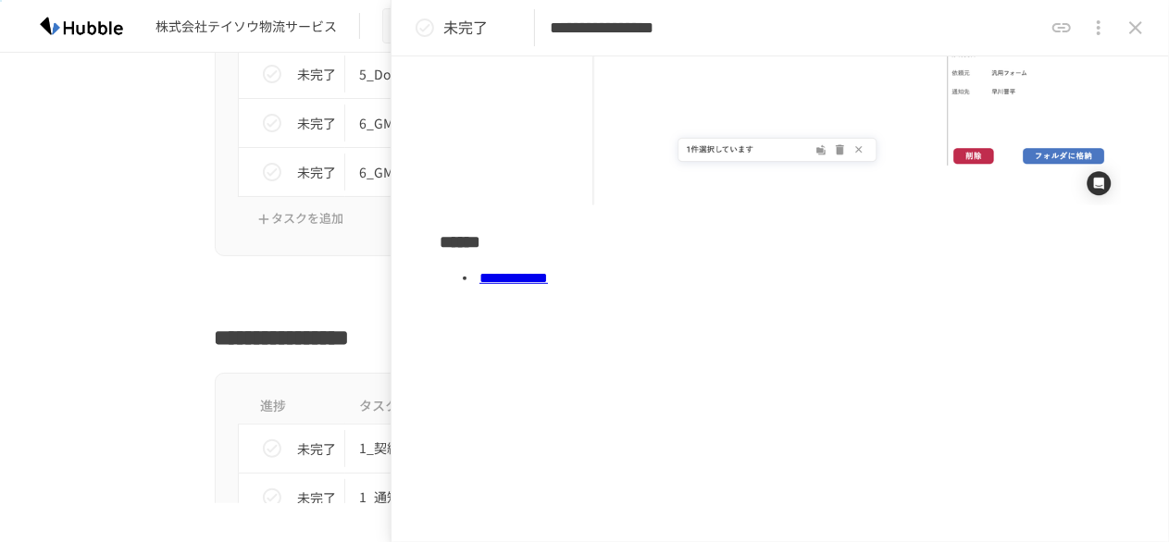
click at [548, 271] on link "**********" at bounding box center [513, 278] width 68 height 14
click at [115, 275] on div at bounding box center [584, 292] width 1129 height 35
click at [1132, 35] on icon "close drawer" at bounding box center [1135, 28] width 22 height 22
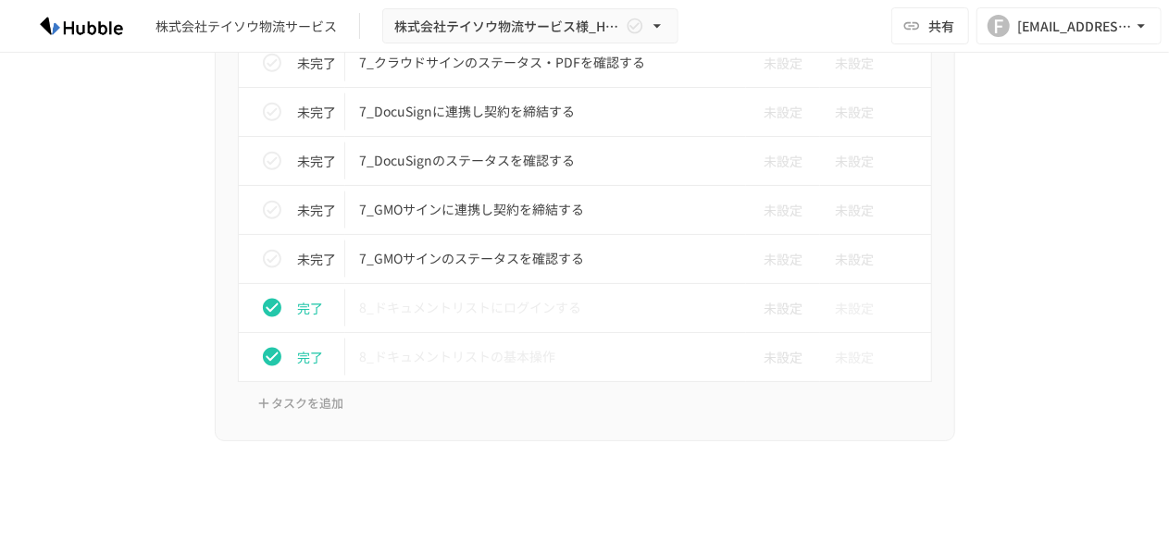
scroll to position [4526, 0]
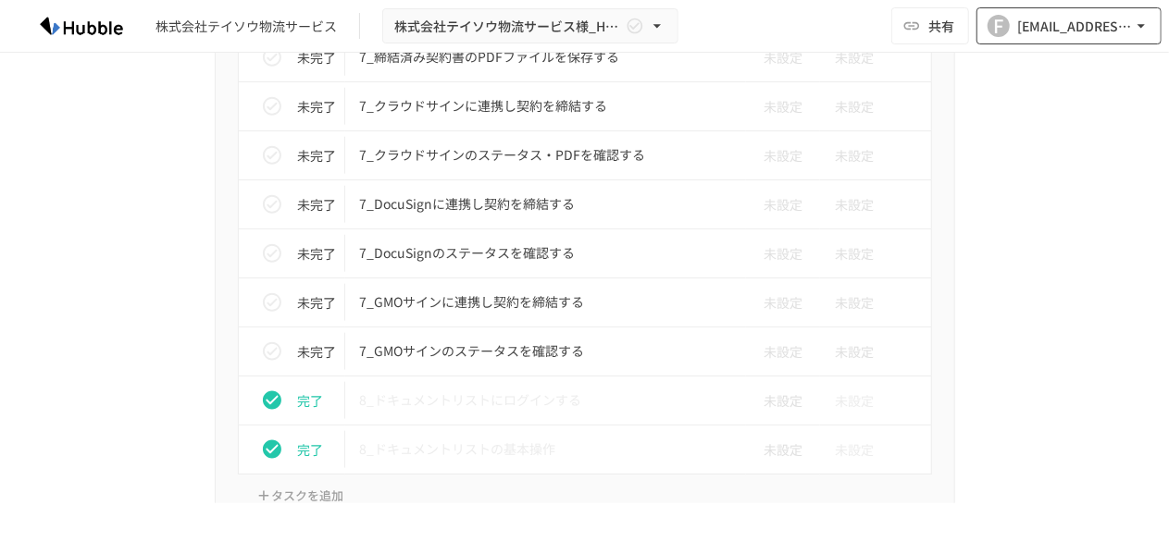
click at [1140, 22] on icon "button" at bounding box center [1141, 26] width 19 height 19
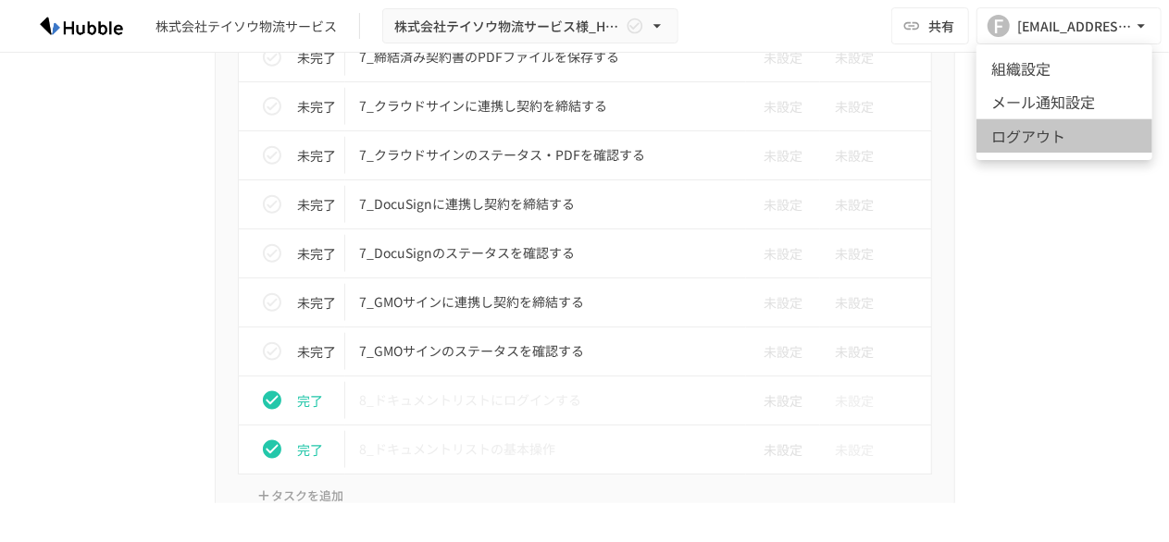
click at [1028, 130] on li "ログアウト" at bounding box center [1064, 135] width 176 height 34
